Goal: Task Accomplishment & Management: Manage account settings

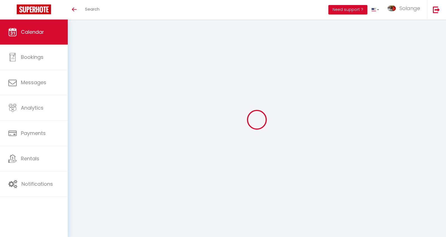
select select
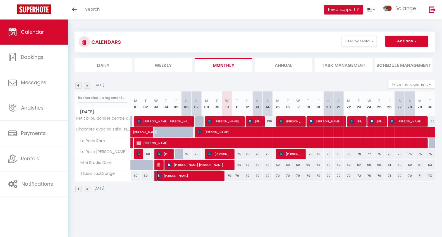
click at [216, 175] on span "[PERSON_NAME]" at bounding box center [188, 175] width 65 height 11
select select "OK"
select select "KO"
select select "0"
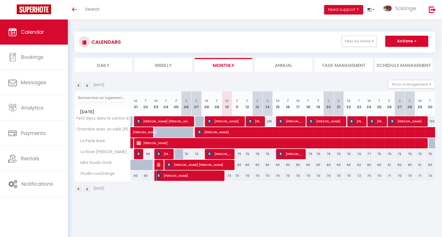
select select "1"
select select
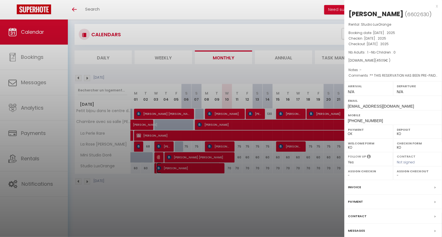
scroll to position [20, 0]
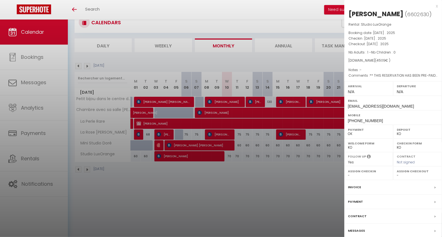
click at [360, 220] on div "Contract" at bounding box center [393, 216] width 98 height 15
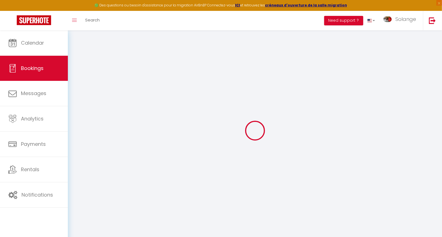
select select
checkbox input "false"
select select
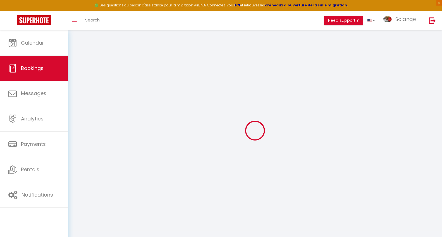
checkbox input "false"
type textarea "** THIS RESERVATION HAS BEEN PRE-PAID ** Reservation has a cancellation grace p…"
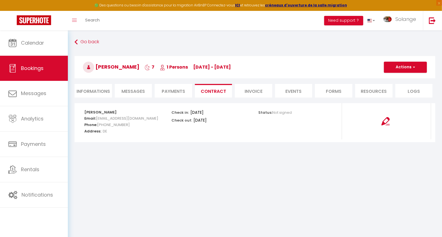
click at [132, 90] on span "Messages" at bounding box center [132, 91] width 23 height 6
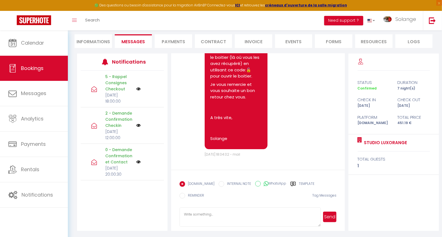
scroll to position [1188, 0]
